Goal: Task Accomplishment & Management: Manage account settings

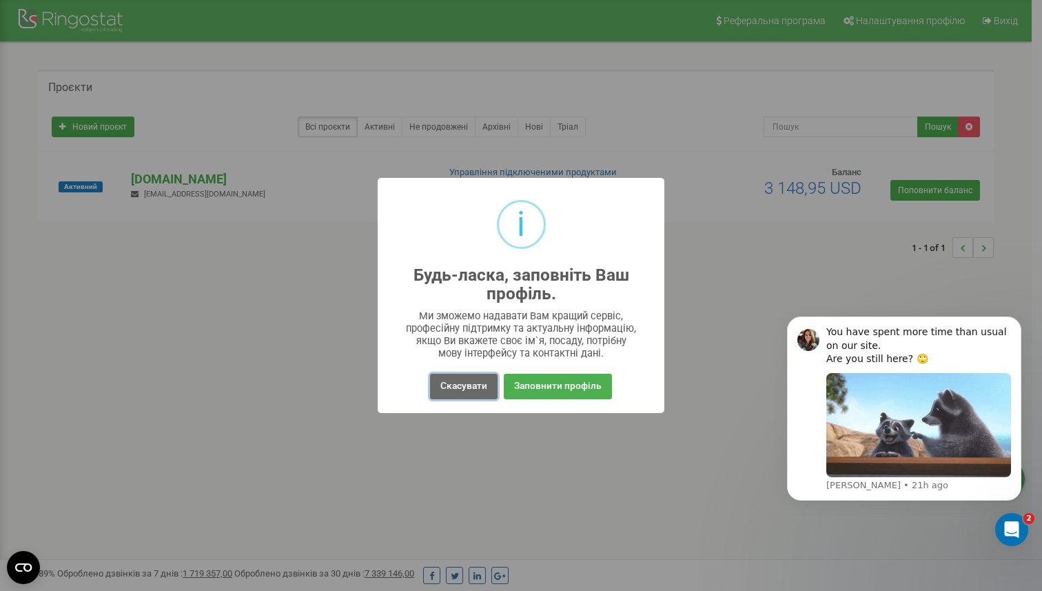
click at [463, 390] on button "Скасувати" at bounding box center [464, 387] width 68 height 26
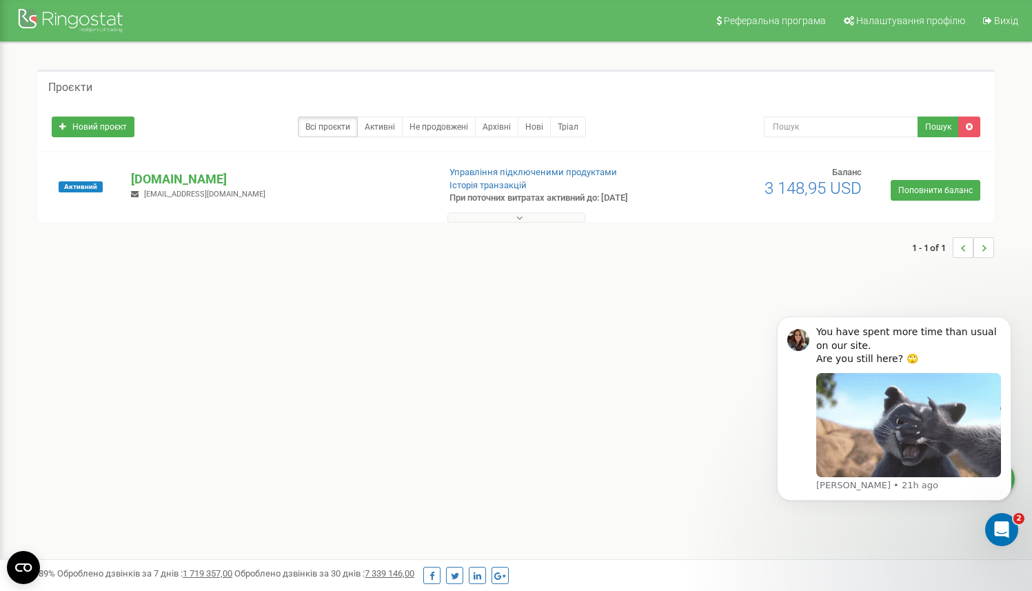
click at [418, 350] on div "Реферальна програма Налаштування профілю Вихід Проєкти Новий проєкт Всі проєкти…" at bounding box center [516, 413] width 1032 height 827
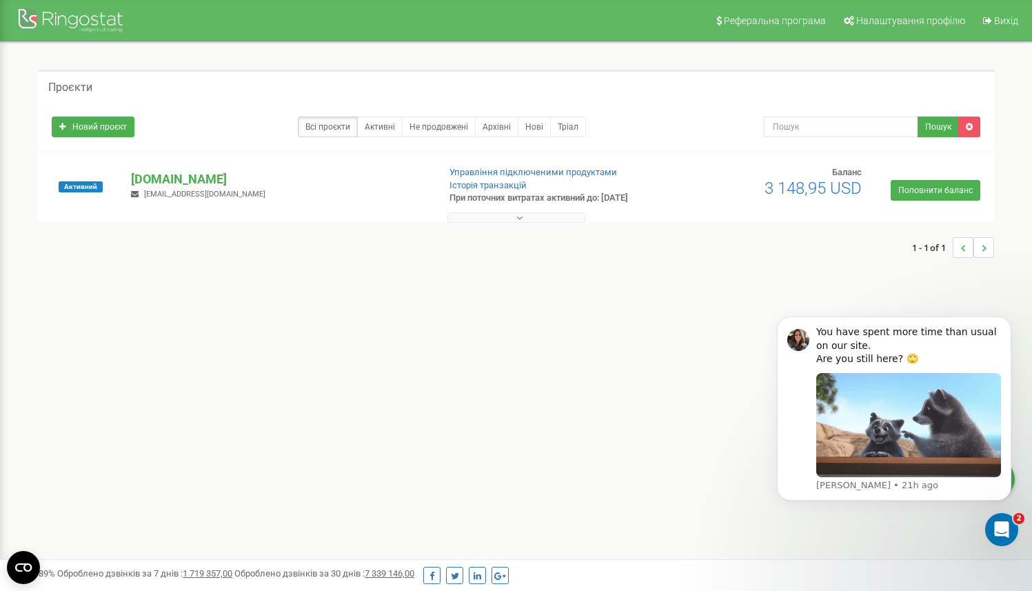
click at [227, 63] on div "Проєкти Новий проєкт Всі проєкти Активні Не продовжені Архівні Нові Тріал Пошук" at bounding box center [515, 170] width 1011 height 257
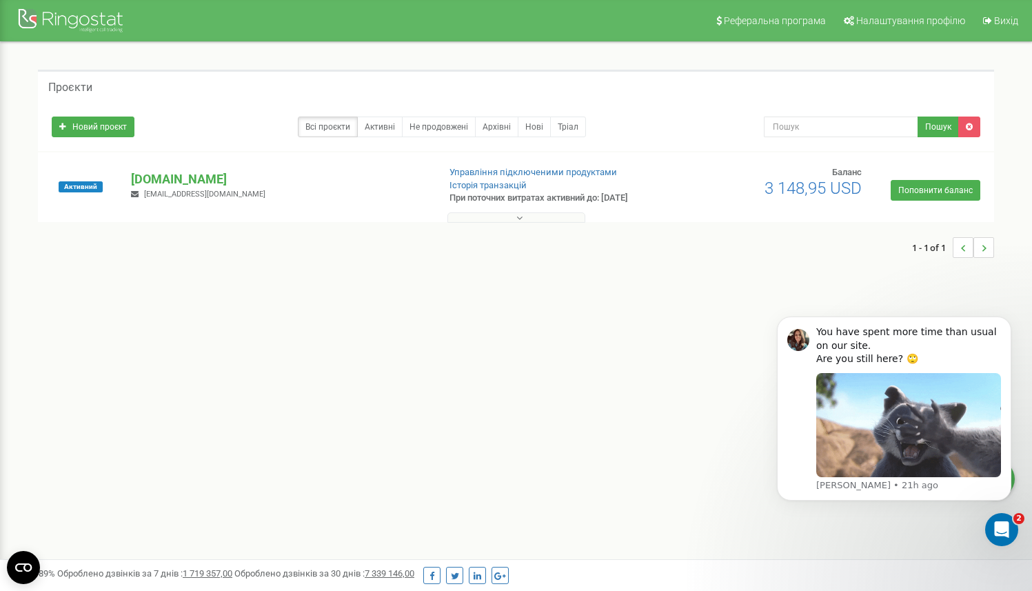
click at [503, 29] on nav "Реферальна програма Налаштування профілю Вихід" at bounding box center [516, 20] width 1032 height 41
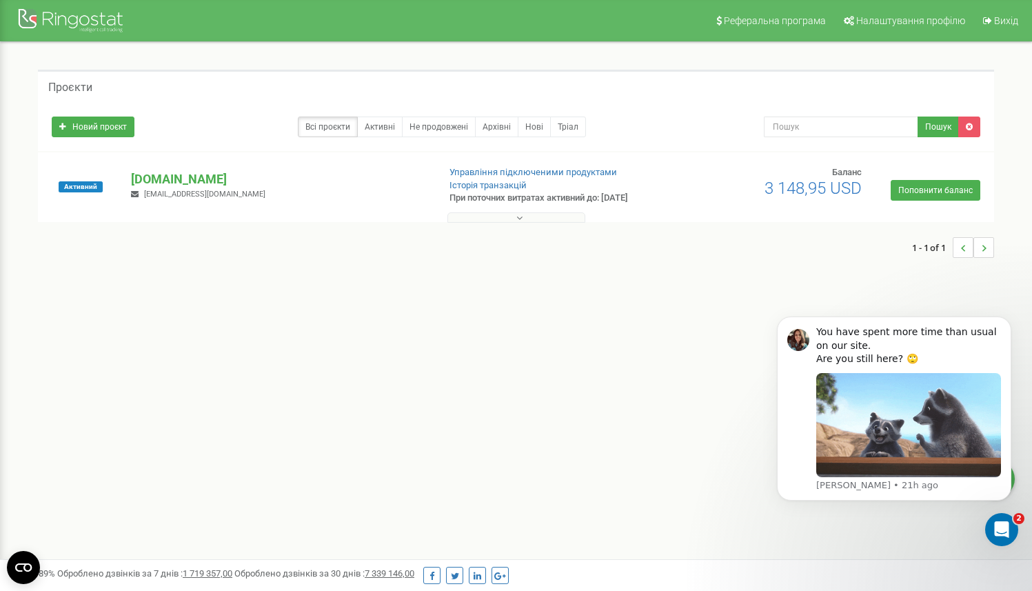
click at [480, 34] on nav "Реферальна програма Налаштування профілю Вихід" at bounding box center [516, 20] width 1032 height 41
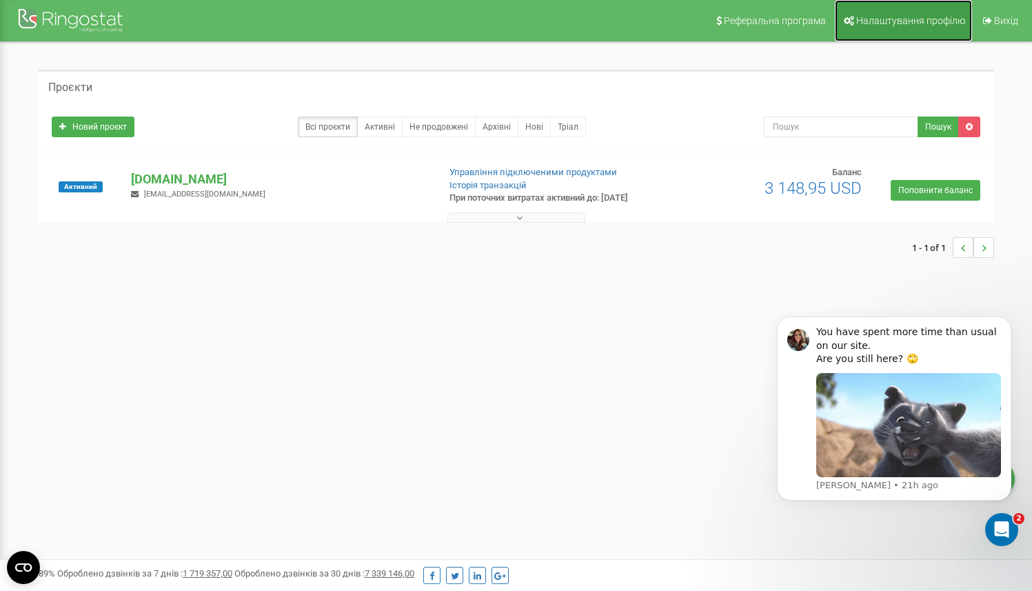
click at [897, 23] on span "Налаштування профілю" at bounding box center [910, 20] width 109 height 11
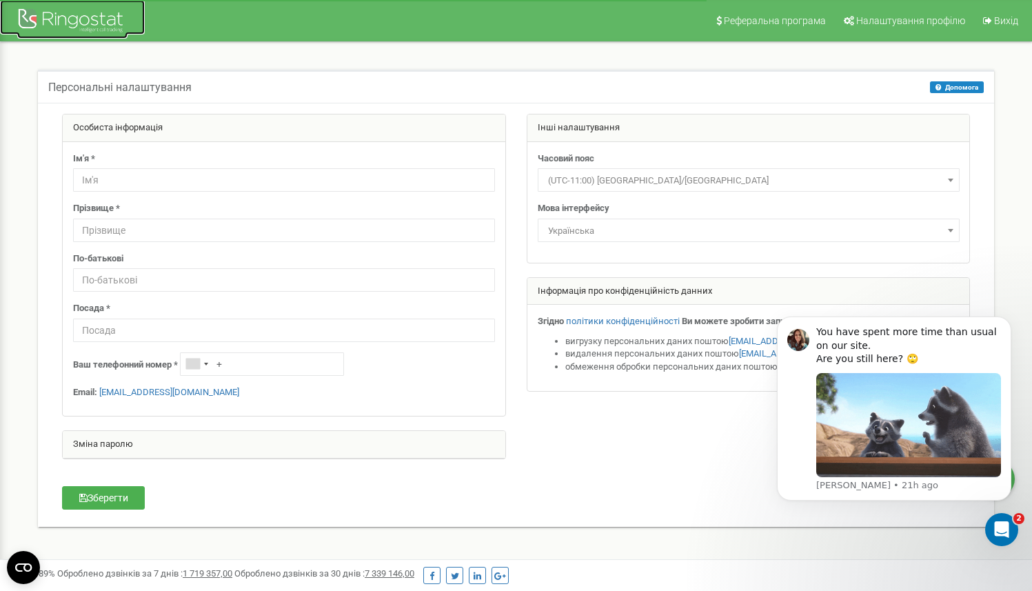
click at [59, 21] on div at bounding box center [72, 22] width 110 height 33
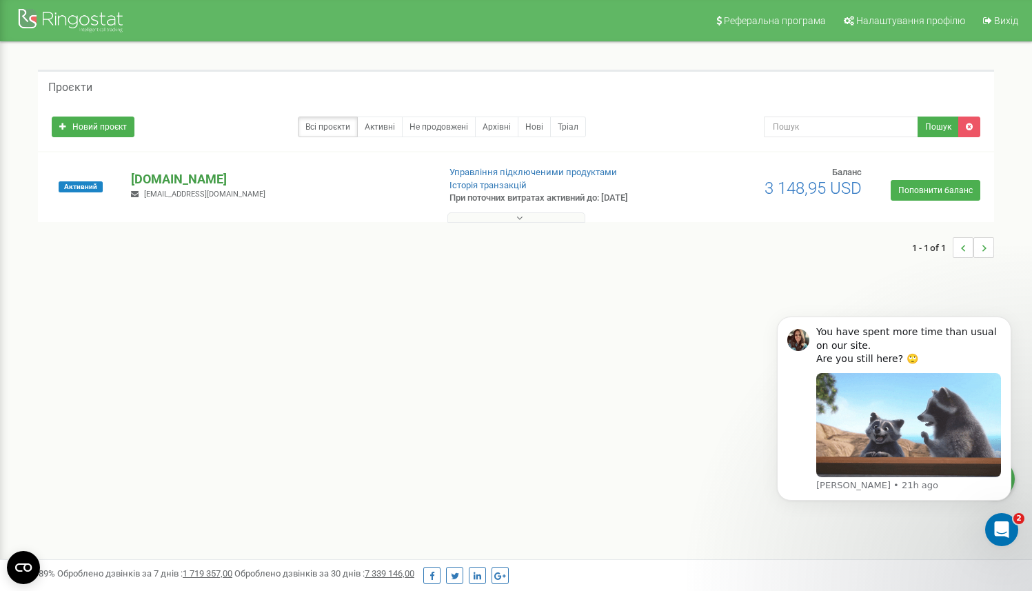
click at [183, 180] on p "[DOMAIN_NAME]" at bounding box center [279, 179] width 296 height 18
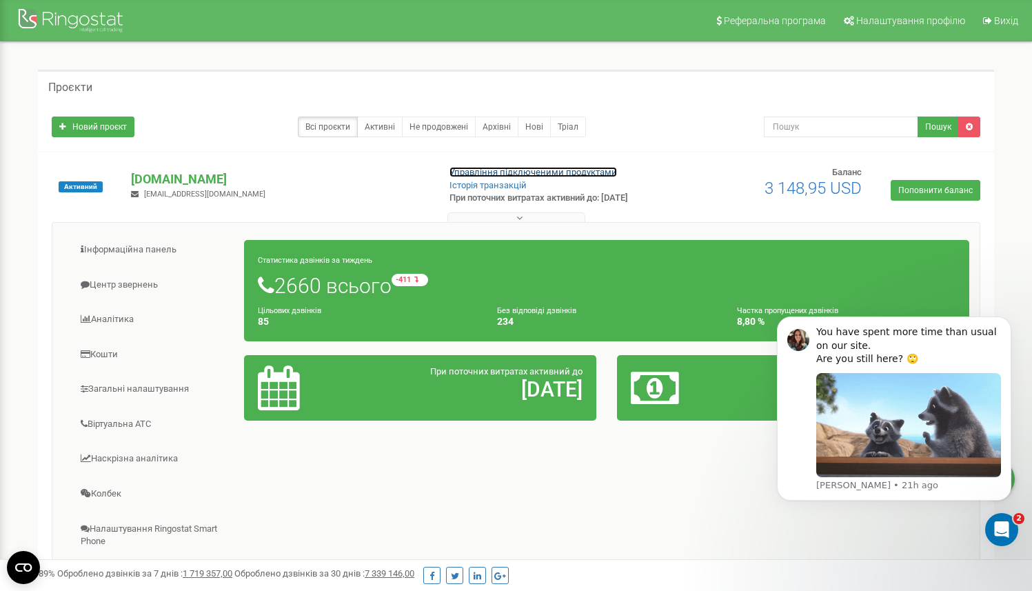
click at [547, 171] on link "Управління підключеними продуктами" at bounding box center [532, 172] width 167 height 10
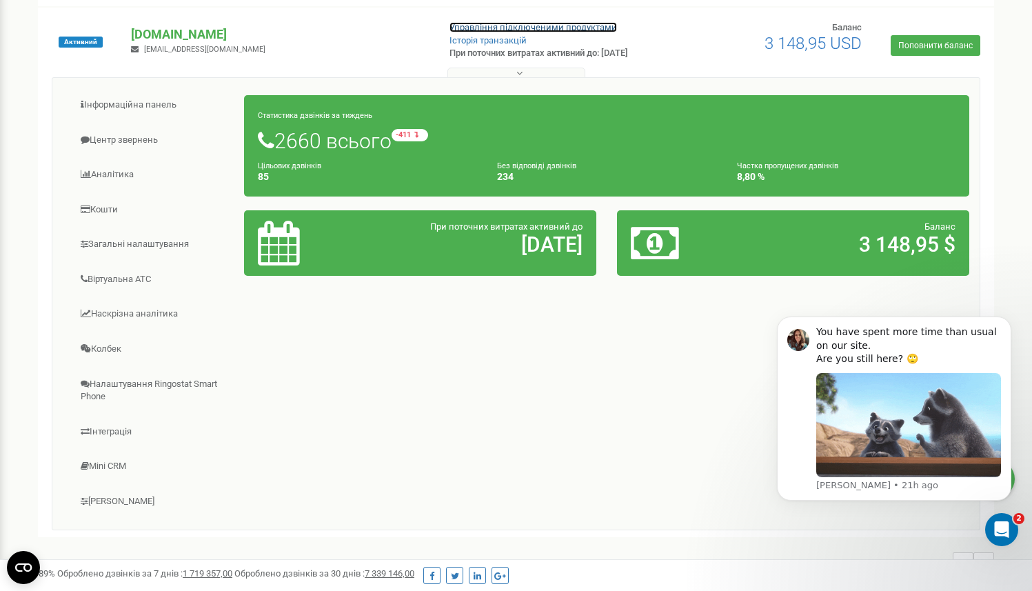
scroll to position [200, 0]
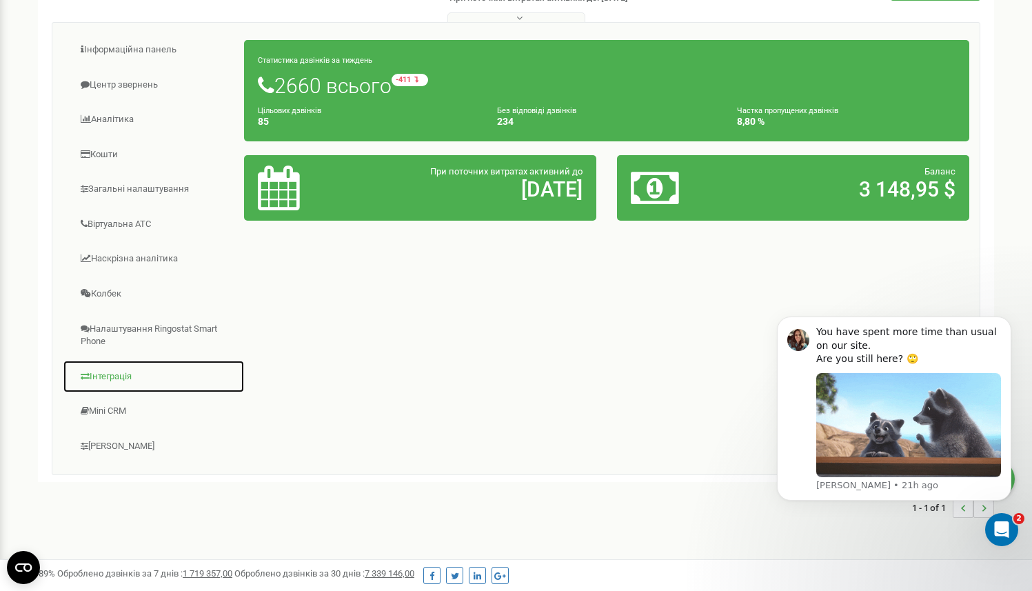
click at [123, 376] on link "Інтеграція" at bounding box center [154, 377] width 182 height 34
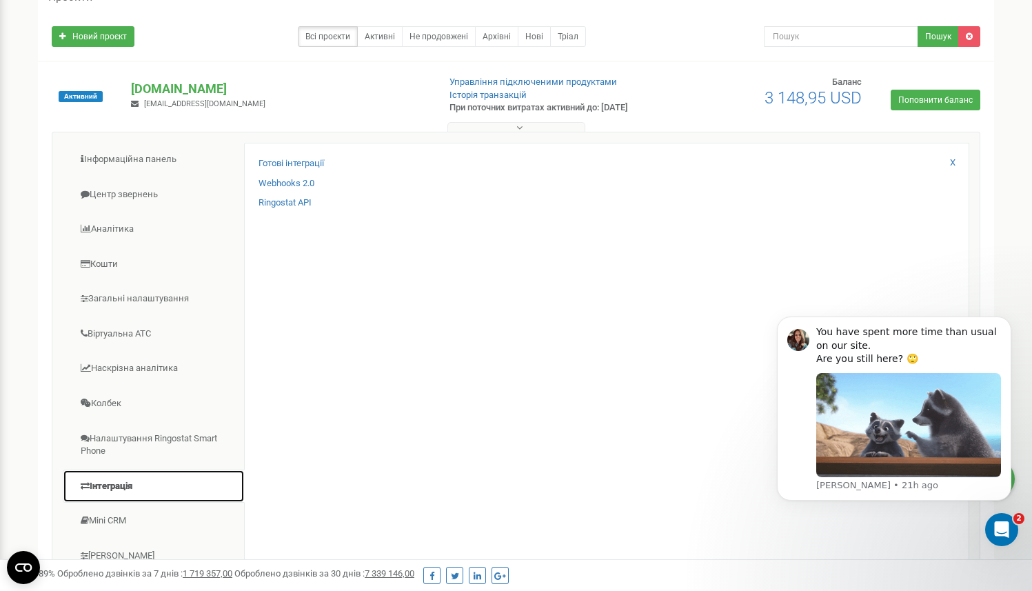
scroll to position [0, 0]
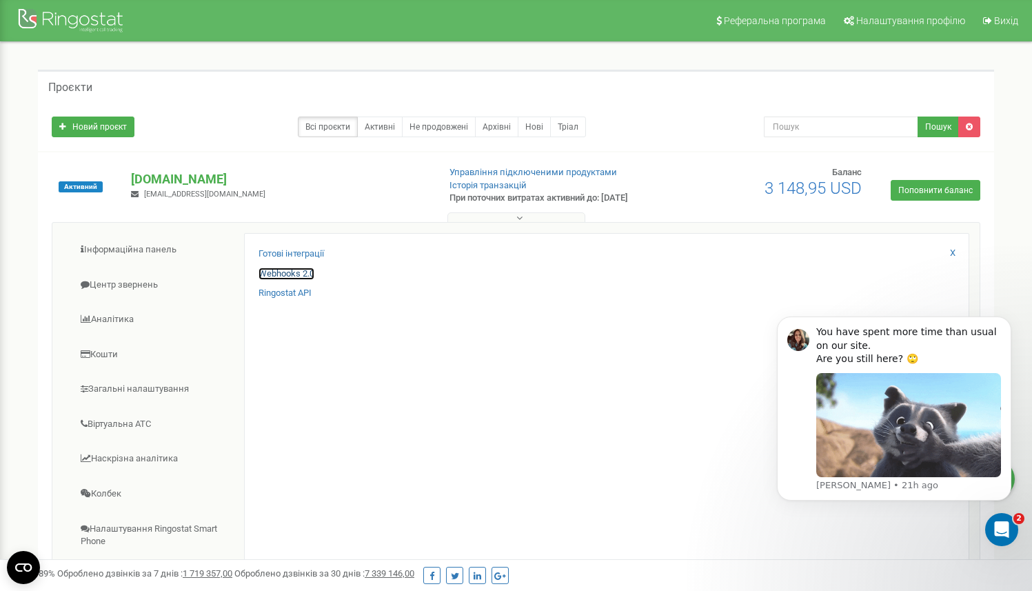
click at [307, 276] on link "Webhooks 2.0" at bounding box center [286, 273] width 56 height 13
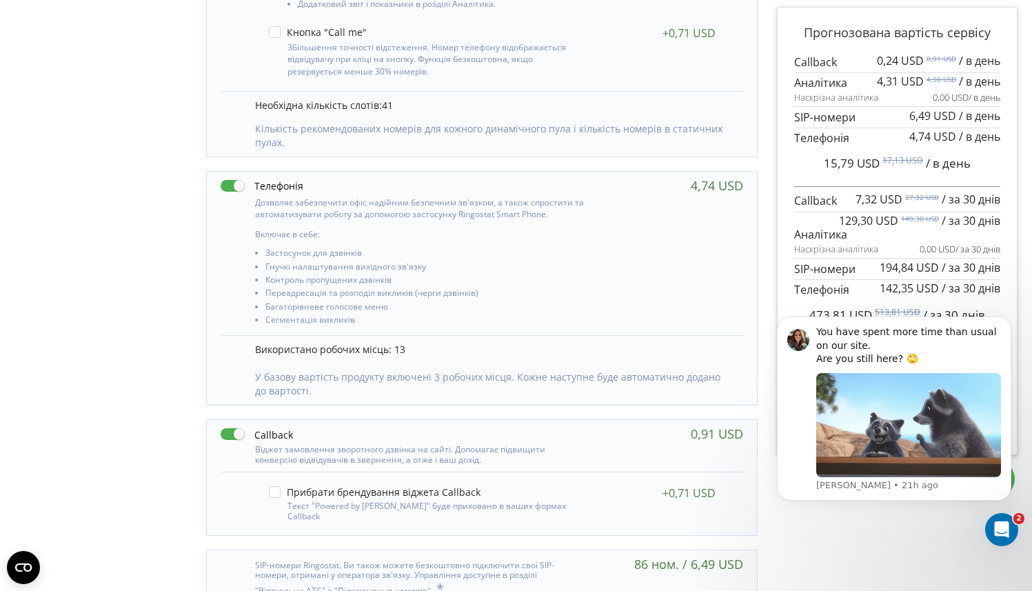
scroll to position [533, 0]
